Goal: Information Seeking & Learning: Learn about a topic

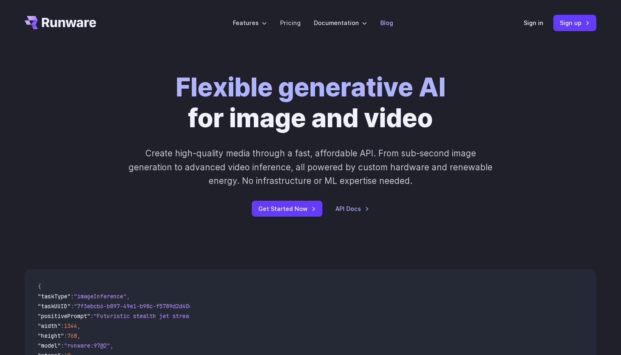
click at [386, 23] on link "Blog" at bounding box center [386, 22] width 13 height 9
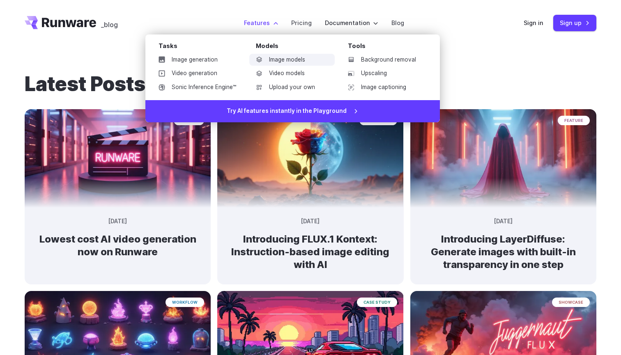
click at [307, 61] on link "Image models" at bounding box center [291, 60] width 85 height 12
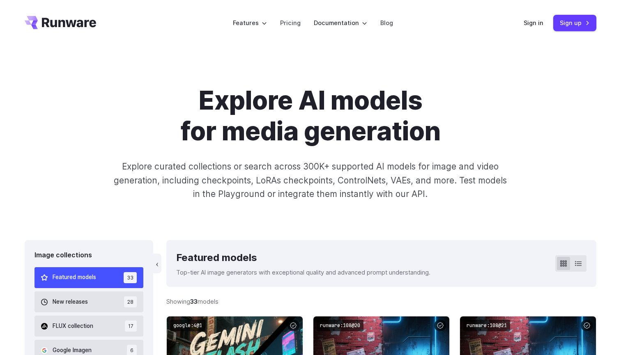
scroll to position [171, 0]
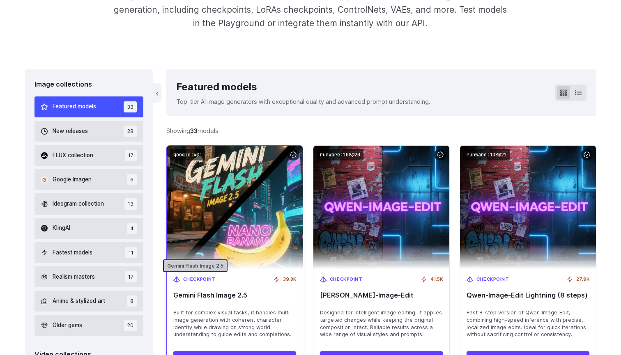
click at [177, 278] on div "Checkpoint" at bounding box center [194, 279] width 43 height 7
click at [194, 277] on span "Checkpoint" at bounding box center [199, 279] width 33 height 7
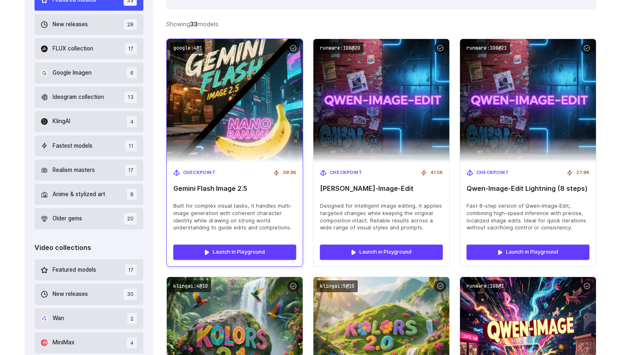
scroll to position [280, 0]
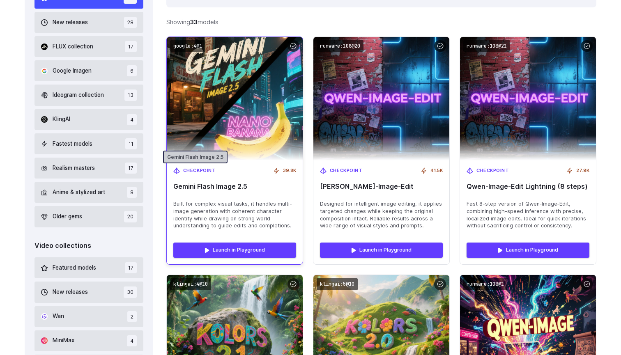
click at [203, 169] on span "Checkpoint" at bounding box center [199, 170] width 33 height 7
click at [248, 167] on div "Checkpoint 39.8K" at bounding box center [234, 170] width 123 height 7
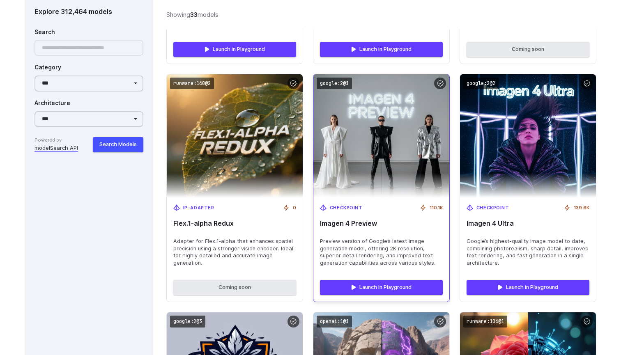
scroll to position [1709, 0]
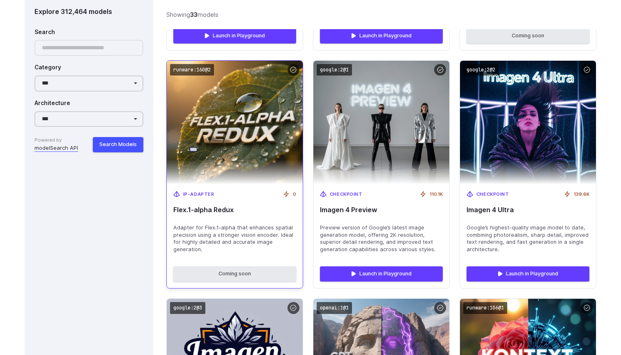
drag, startPoint x: 201, startPoint y: 157, endPoint x: 193, endPoint y: 158, distance: 7.8
click at [193, 191] on span "IP-Adapter" at bounding box center [198, 194] width 31 height 7
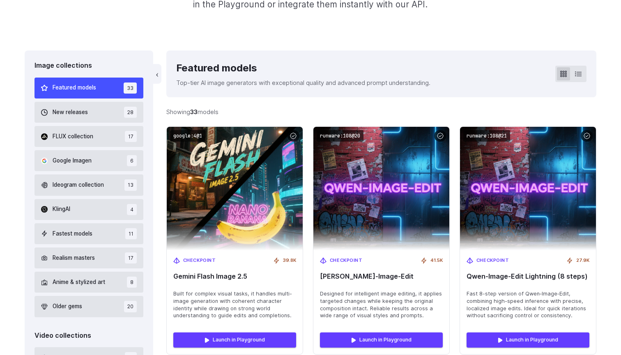
scroll to position [221, 0]
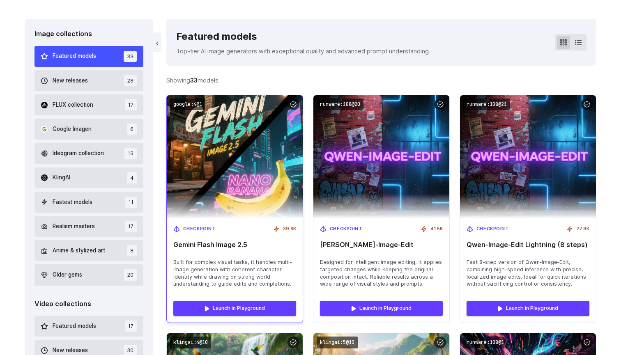
click at [227, 272] on span "Built for complex visual tasks, it handles multi-image generation with coherent…" at bounding box center [234, 274] width 123 height 30
click at [228, 306] on link "Launch in Playground" at bounding box center [234, 308] width 123 height 15
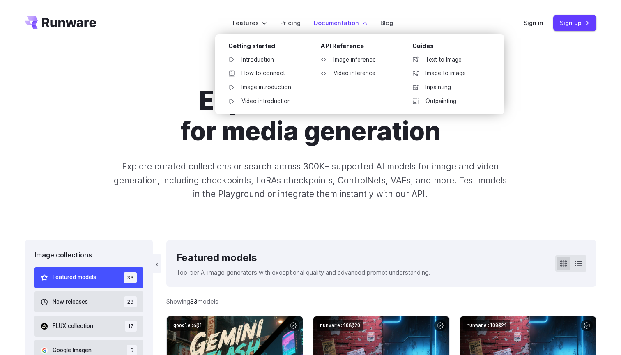
scroll to position [0, 0]
click at [261, 58] on link "Introduction" at bounding box center [264, 60] width 85 height 12
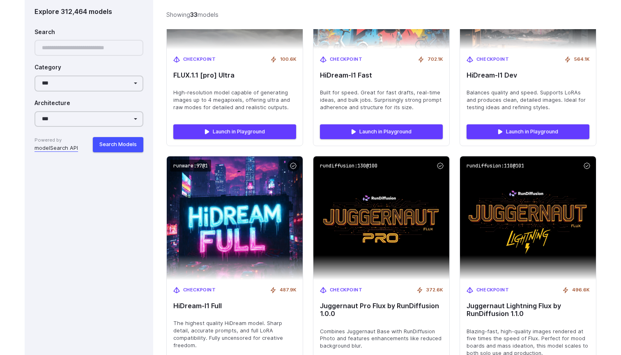
scroll to position [2734, 0]
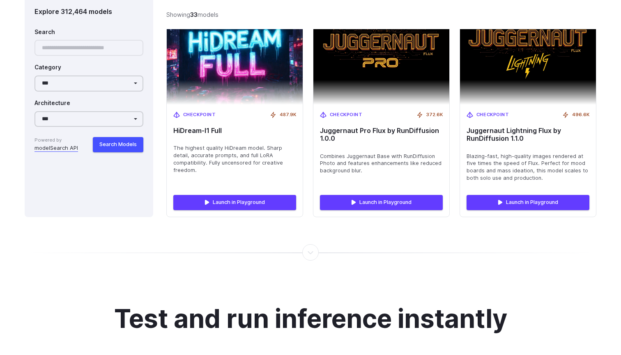
click at [311, 253] on div at bounding box center [310, 253] width 1 height 0
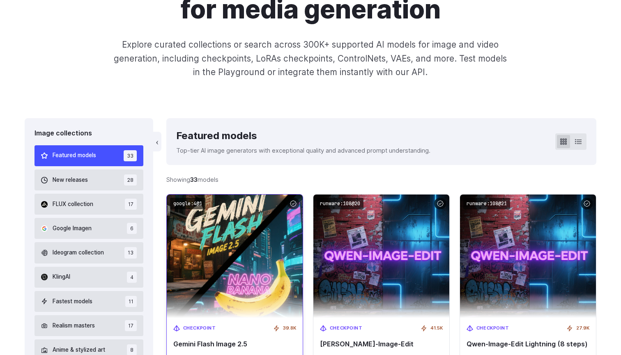
scroll to position [122, 0]
click at [244, 264] on img at bounding box center [235, 257] width 150 height 136
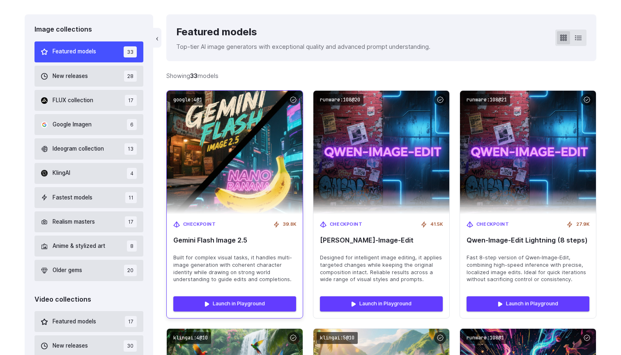
scroll to position [224, 0]
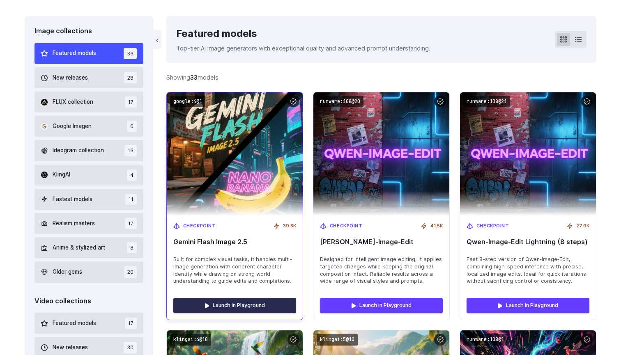
click at [236, 298] on link "Launch in Playground" at bounding box center [234, 305] width 123 height 15
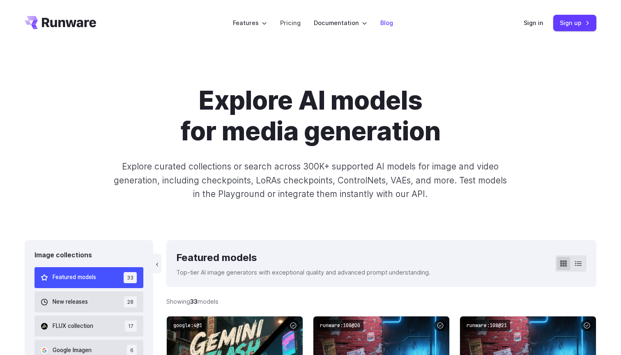
scroll to position [0, 0]
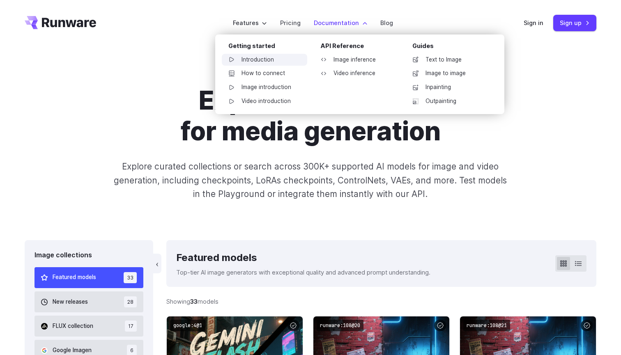
click at [255, 63] on link "Introduction" at bounding box center [264, 60] width 85 height 12
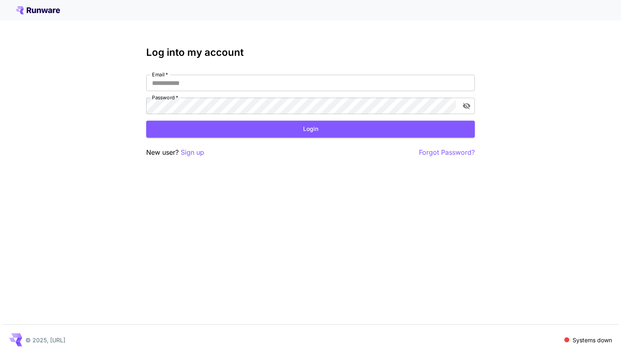
click at [333, 186] on div "Log into my account Email   * Email   * Password   * Password   * Login New use…" at bounding box center [310, 177] width 621 height 355
click at [200, 156] on p "Sign up" at bounding box center [192, 152] width 23 height 10
